Goal: Information Seeking & Learning: Understand process/instructions

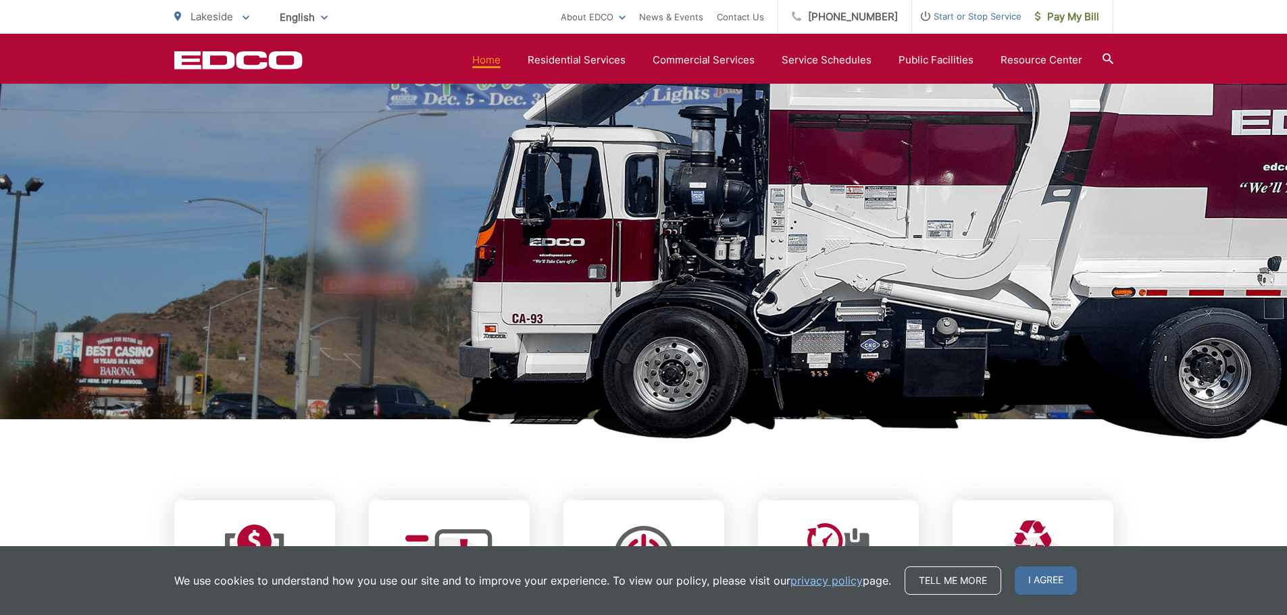
scroll to position [135, 0]
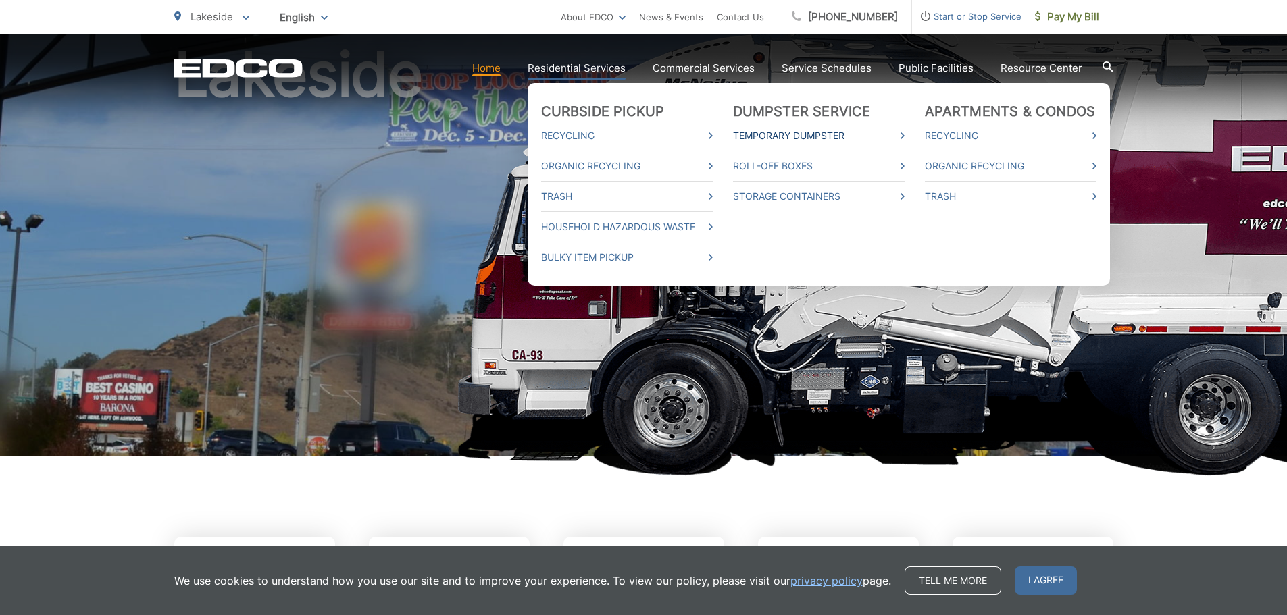
click at [815, 128] on link "Temporary Dumpster" at bounding box center [819, 136] width 172 height 16
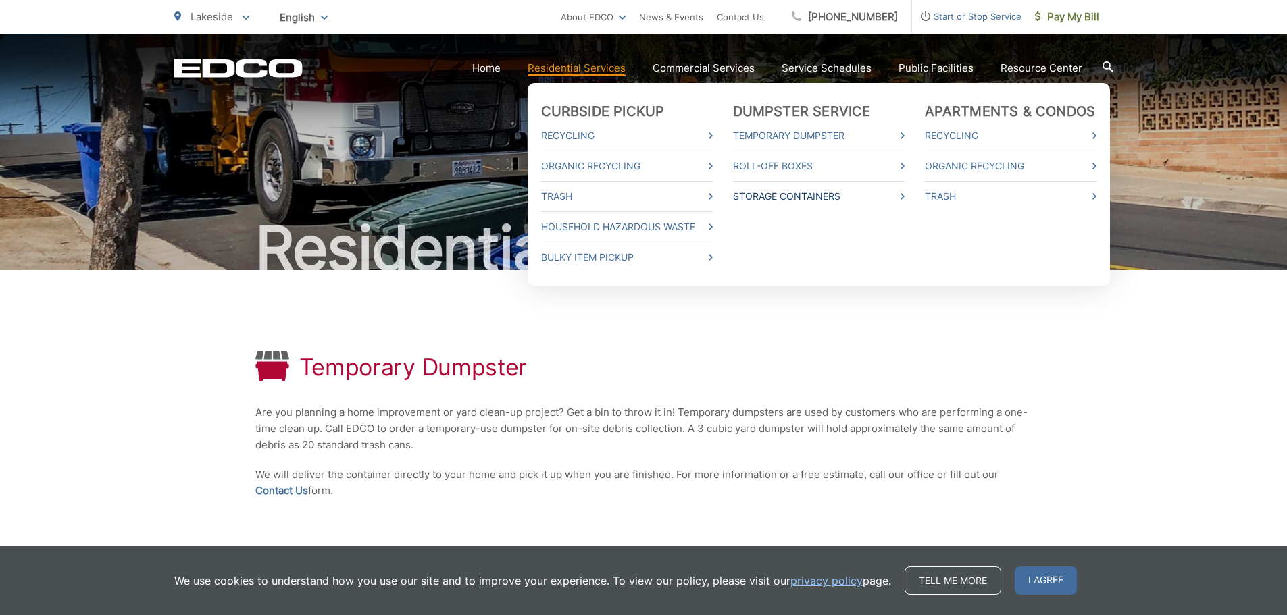
click at [904, 194] on icon at bounding box center [902, 196] width 4 height 7
click at [758, 139] on link "Temporary Dumpster" at bounding box center [819, 136] width 172 height 16
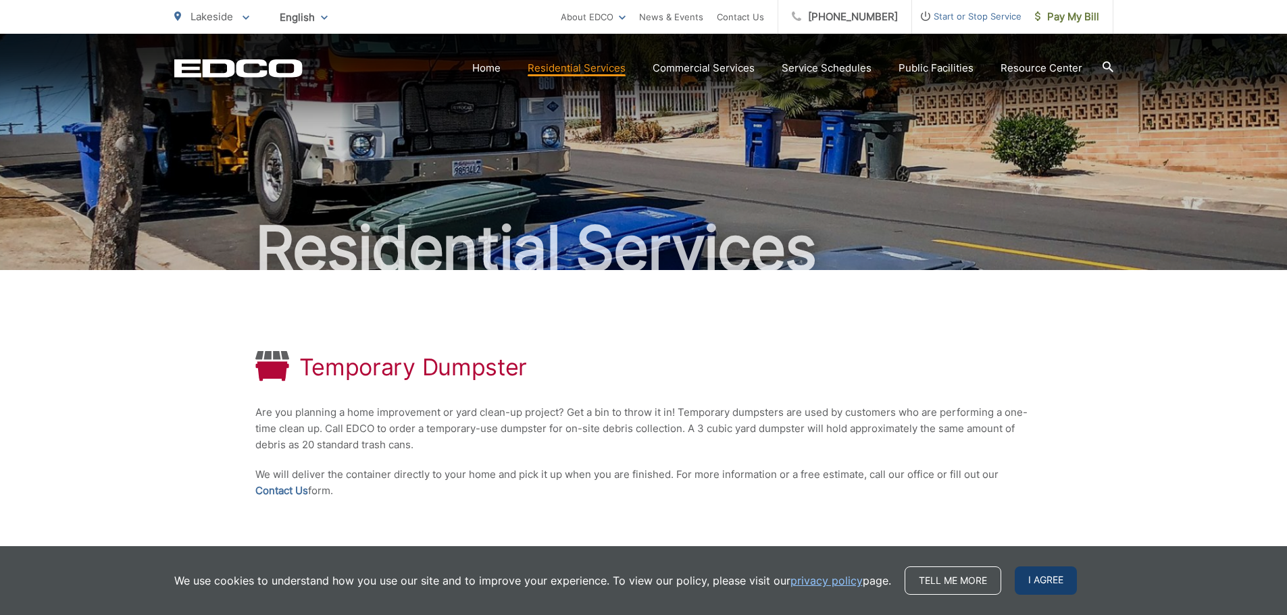
click at [1038, 586] on span "I agree" at bounding box center [1045, 581] width 62 height 28
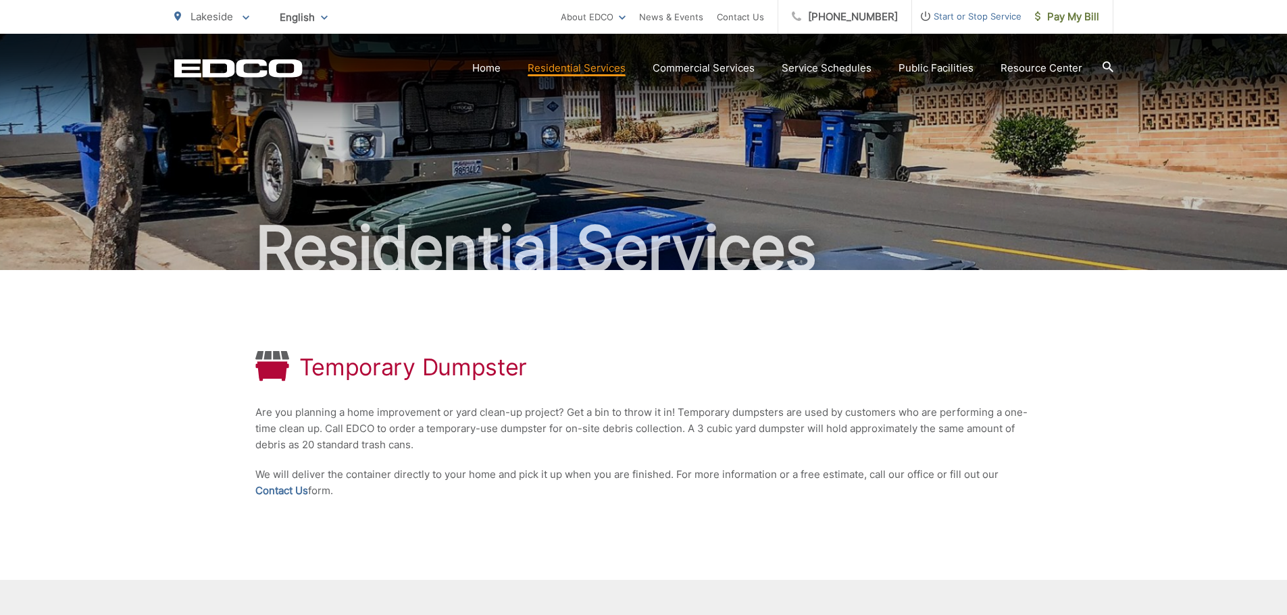
click at [649, 457] on div "Temporary Dumpster Are you planning a home improvement or yard clean-up project…" at bounding box center [643, 425] width 777 height 310
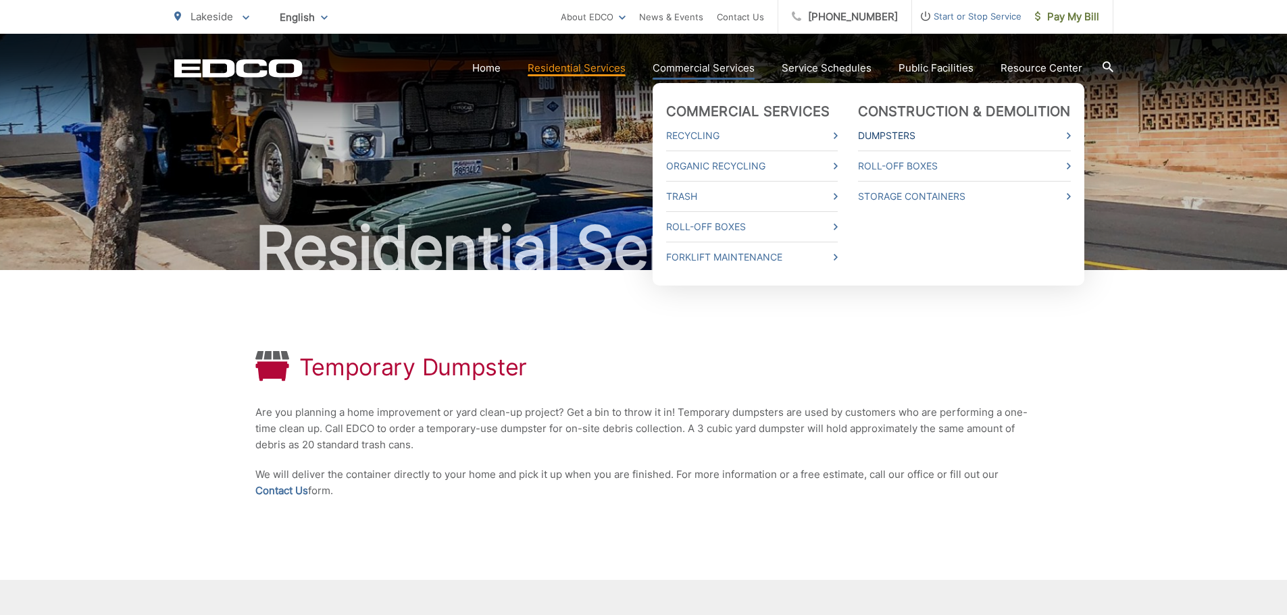
click at [897, 128] on link "Dumpsters" at bounding box center [964, 136] width 213 height 16
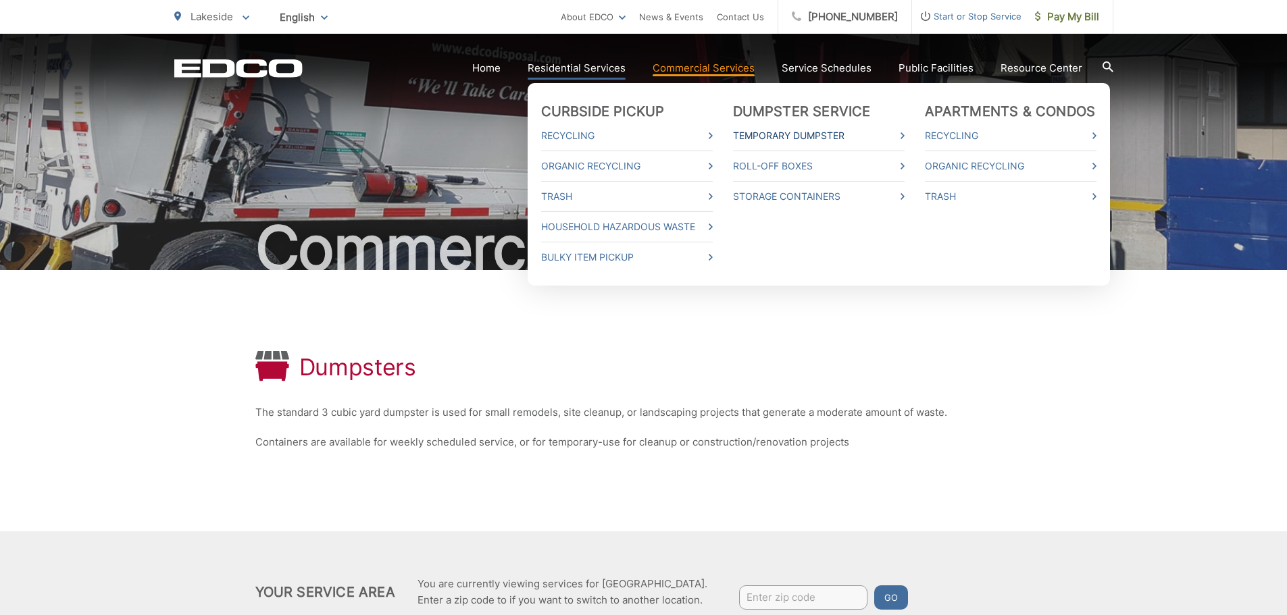
click at [794, 137] on link "Temporary Dumpster" at bounding box center [819, 136] width 172 height 16
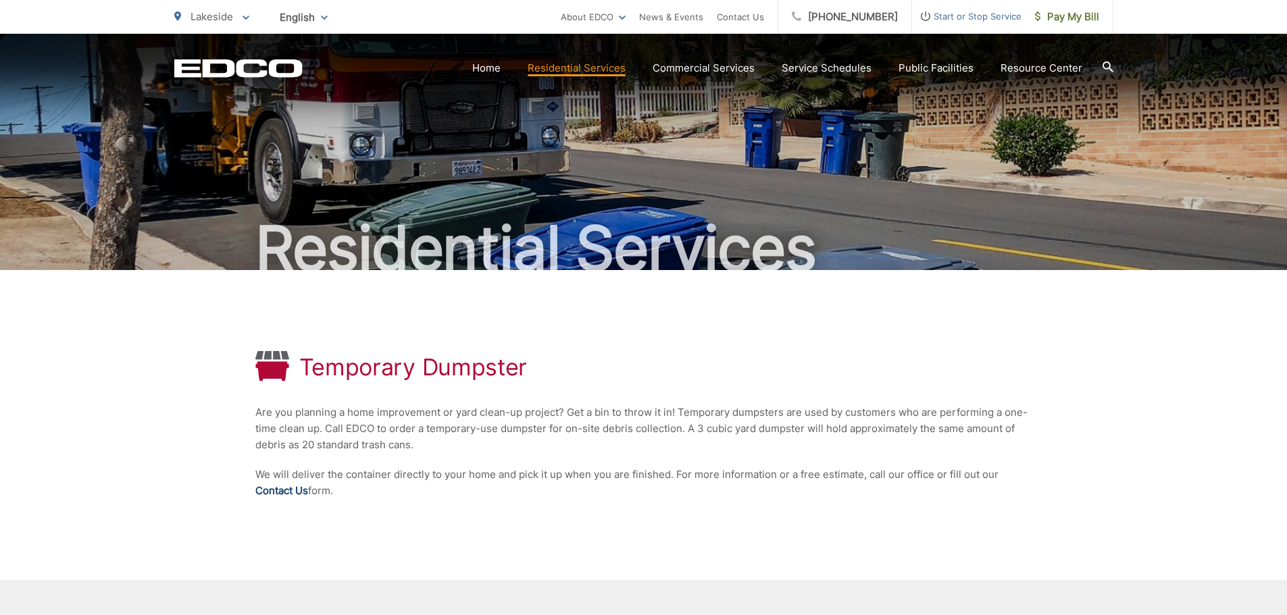
click at [281, 487] on link "Contact Us" at bounding box center [281, 491] width 53 height 16
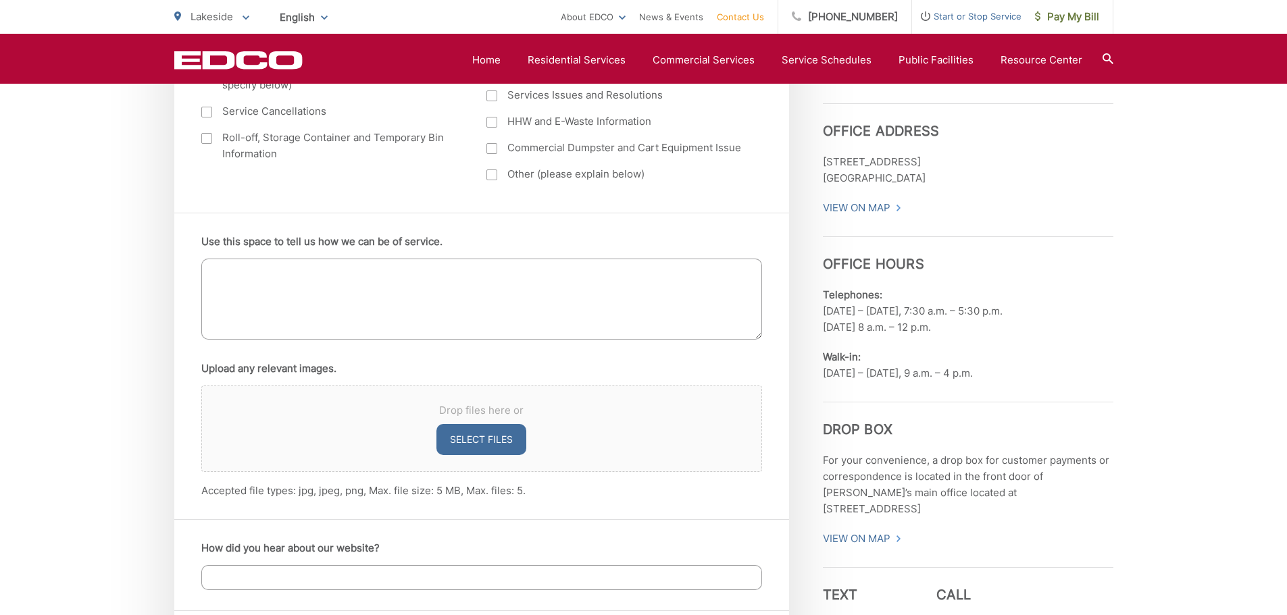
scroll to position [1013, 0]
